Goal: Share content: Share content

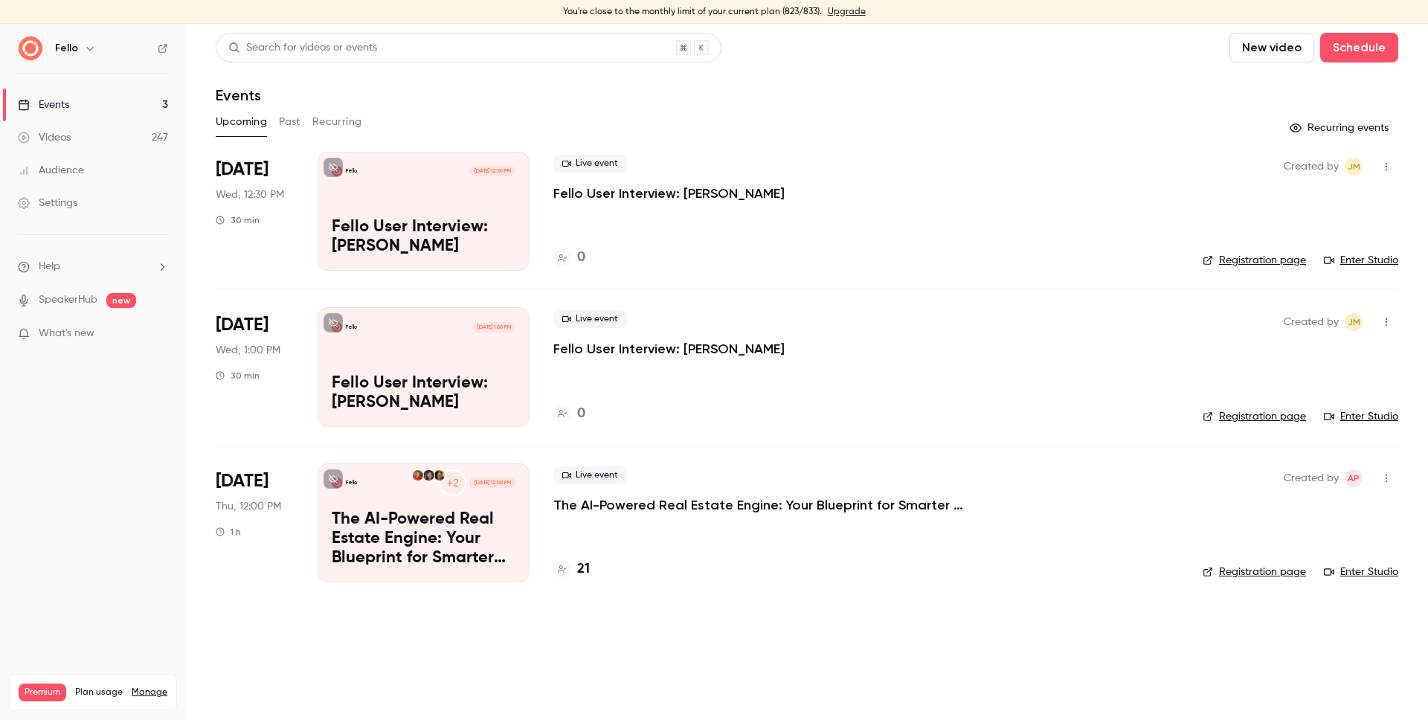
click at [141, 138] on link "Videos 247" at bounding box center [93, 137] width 186 height 33
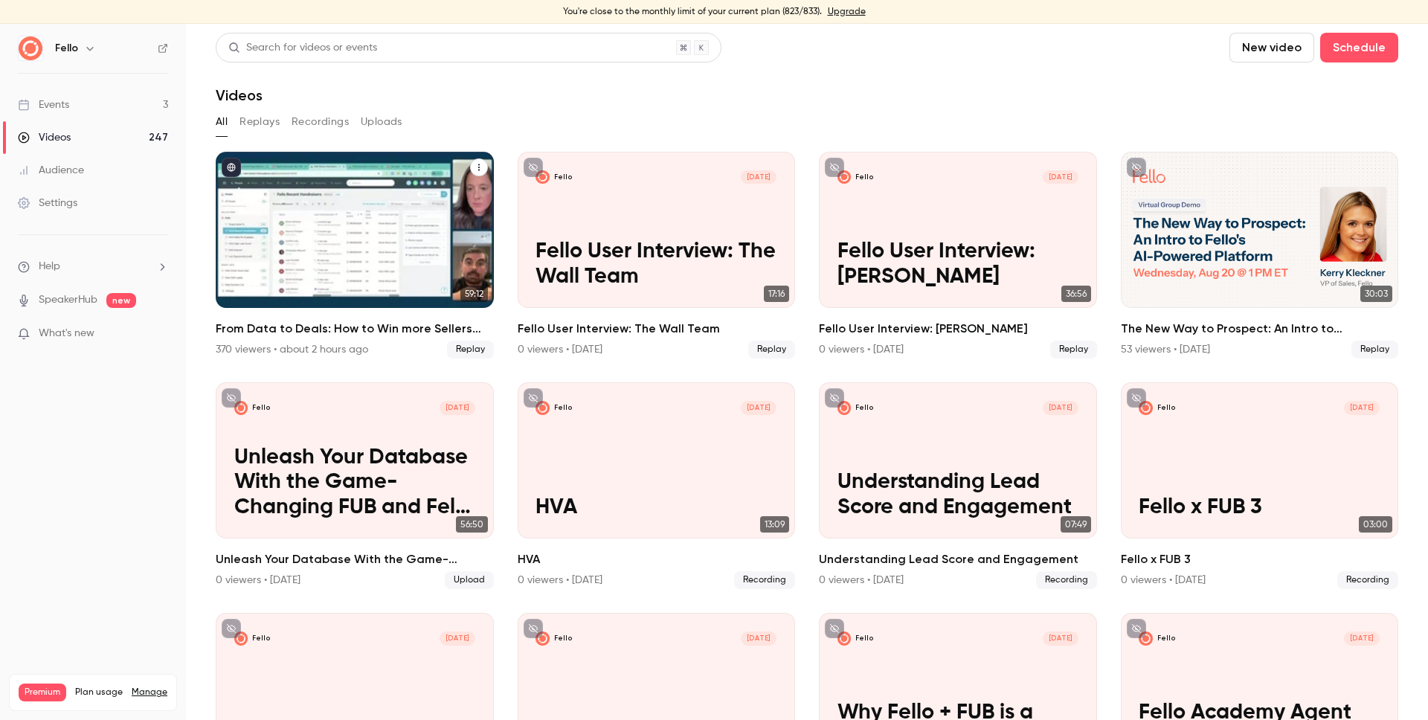
click at [339, 326] on h2 "From Data to Deals: How to Win more Sellers with [PERSON_NAME] + Follow Up Boss" at bounding box center [355, 329] width 278 height 18
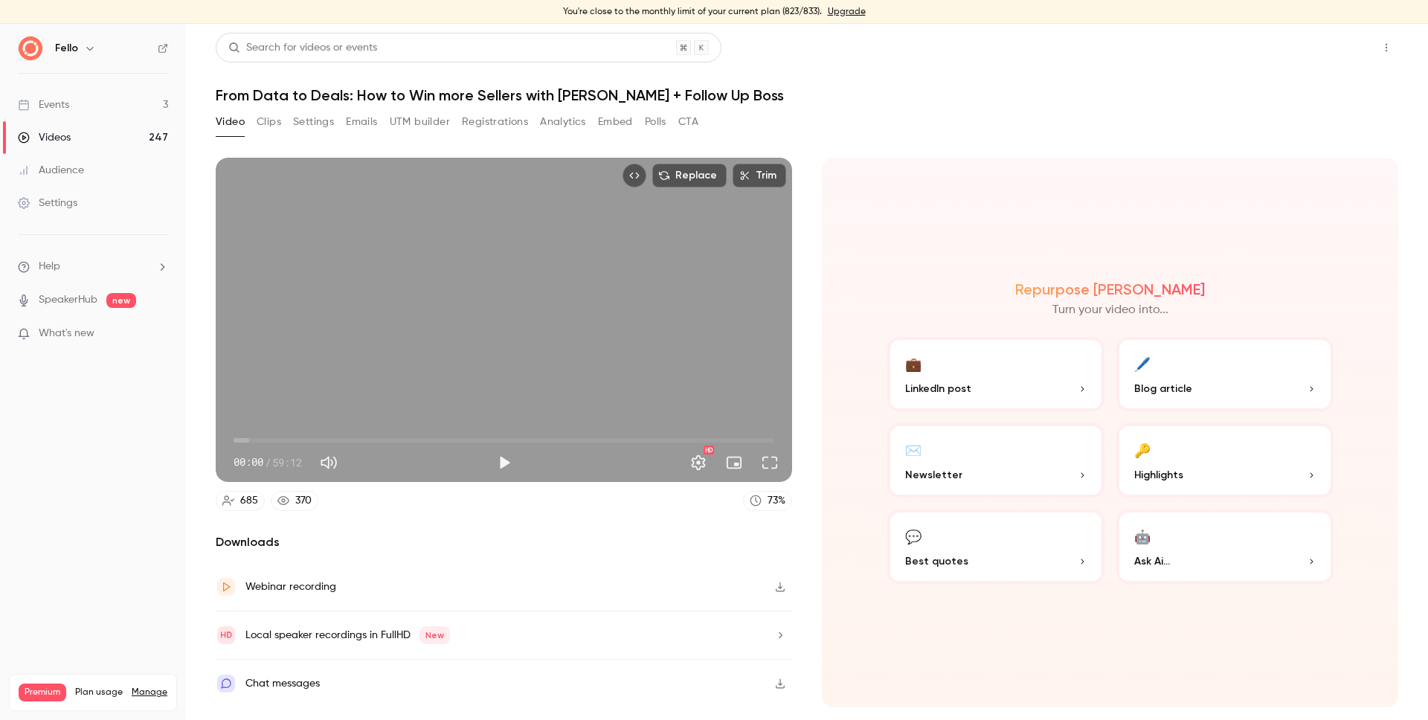
click at [1324, 49] on button "Share" at bounding box center [1333, 48] width 59 height 30
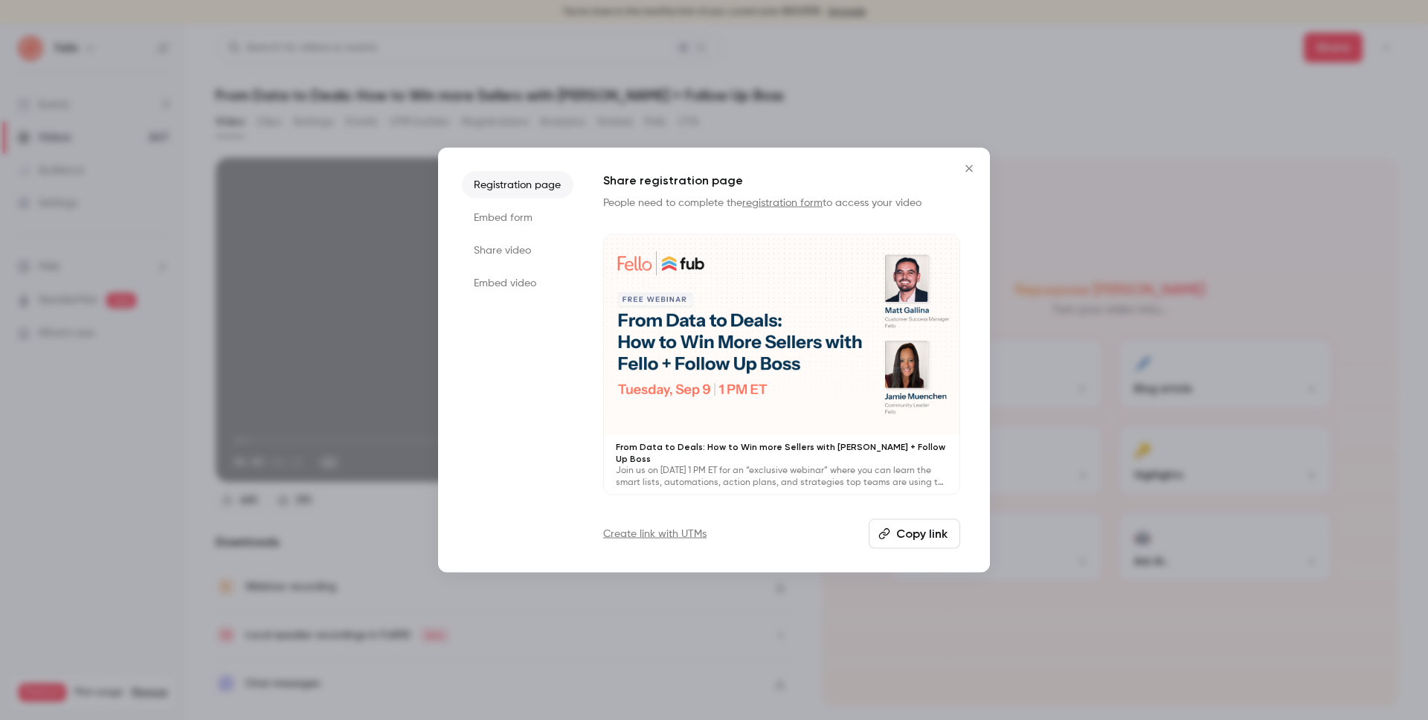
click at [501, 251] on li "Share video" at bounding box center [518, 250] width 112 height 27
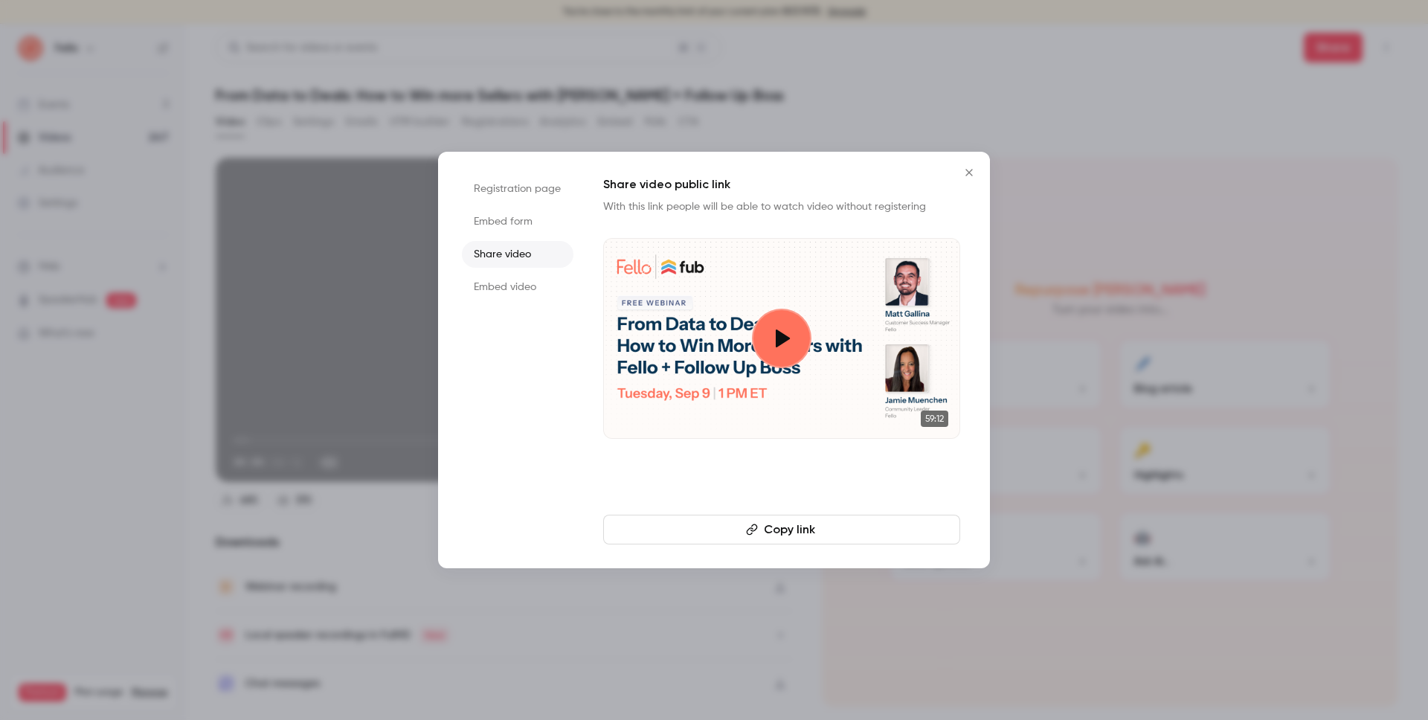
click at [791, 532] on button "Copy link" at bounding box center [781, 530] width 357 height 30
click at [967, 179] on button "Close" at bounding box center [969, 173] width 30 height 30
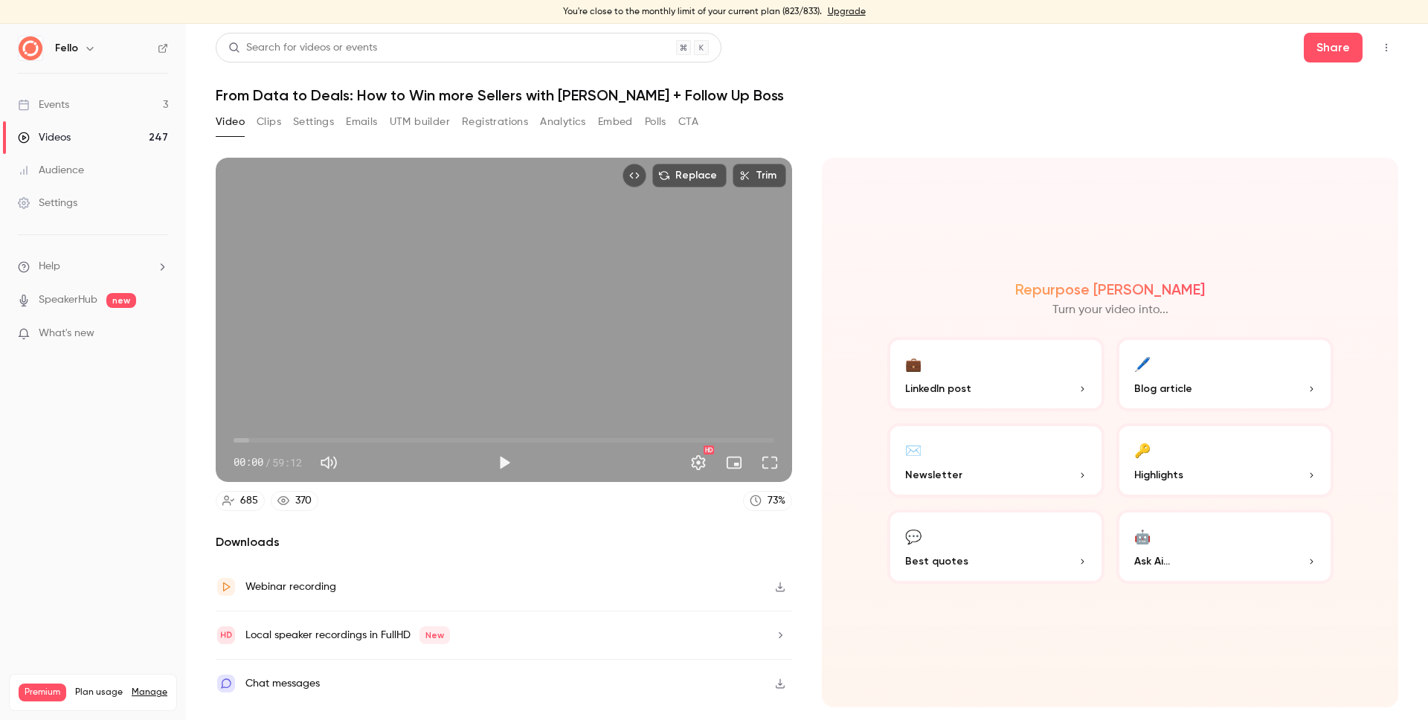
click at [124, 135] on link "Videos 247" at bounding box center [93, 137] width 186 height 33
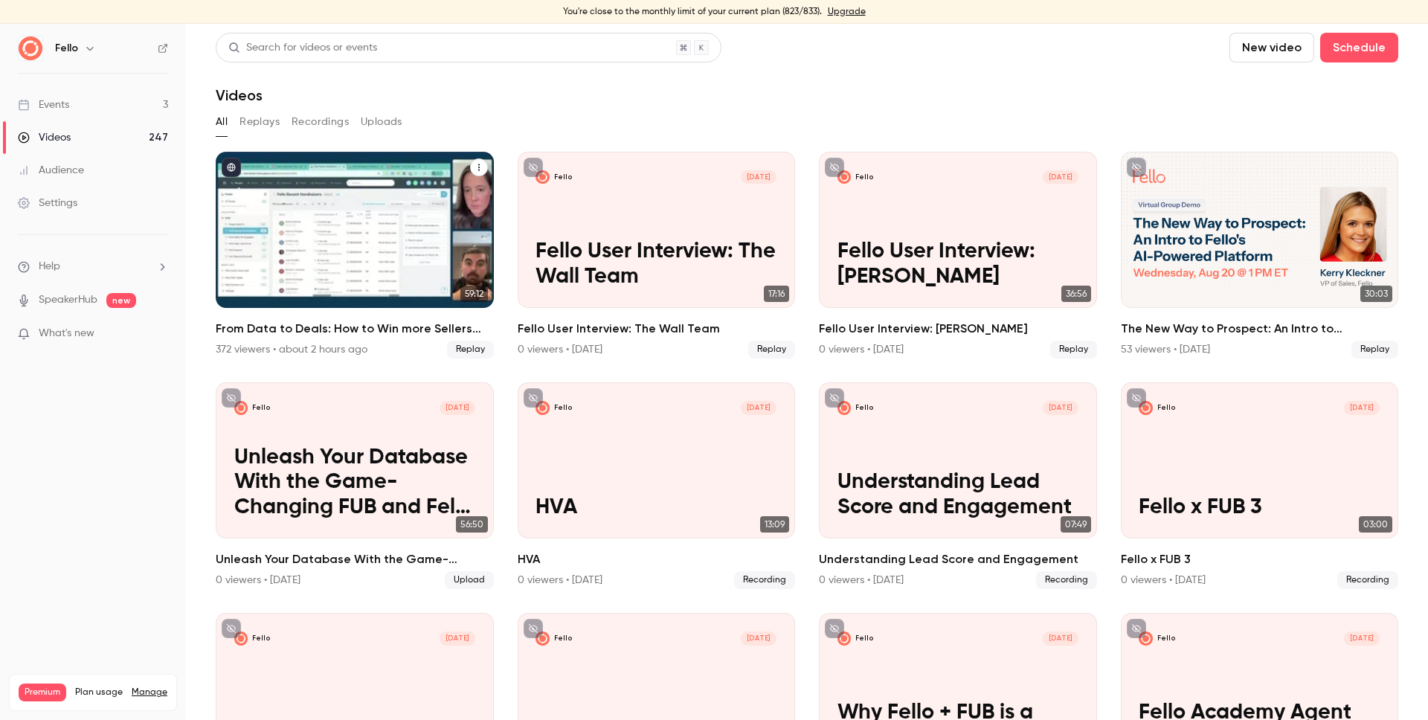
click at [388, 326] on h2 "From Data to Deals: How to Win more Sellers with [PERSON_NAME] + Follow Up Boss" at bounding box center [355, 329] width 278 height 18
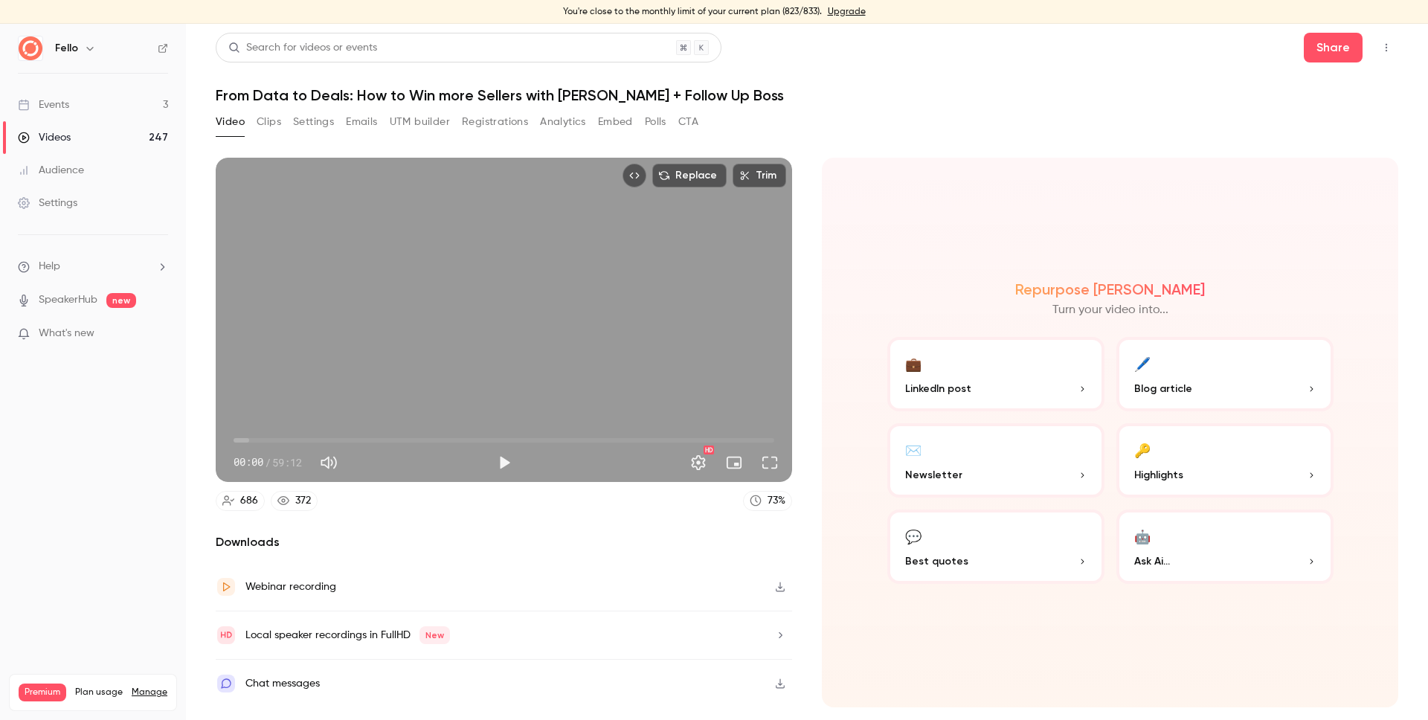
click at [586, 118] on button "Analytics" at bounding box center [563, 122] width 46 height 24
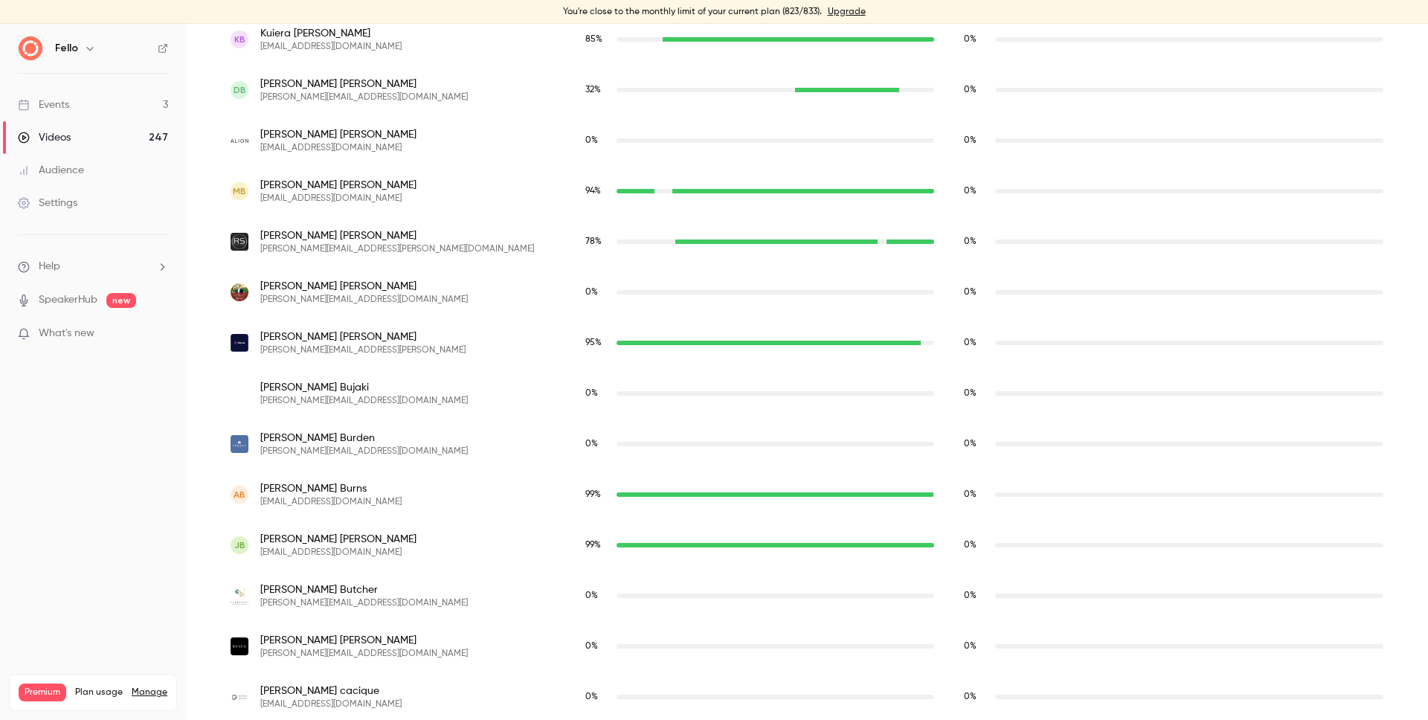
scroll to position [3722, 0]
